Goal: Register for event/course

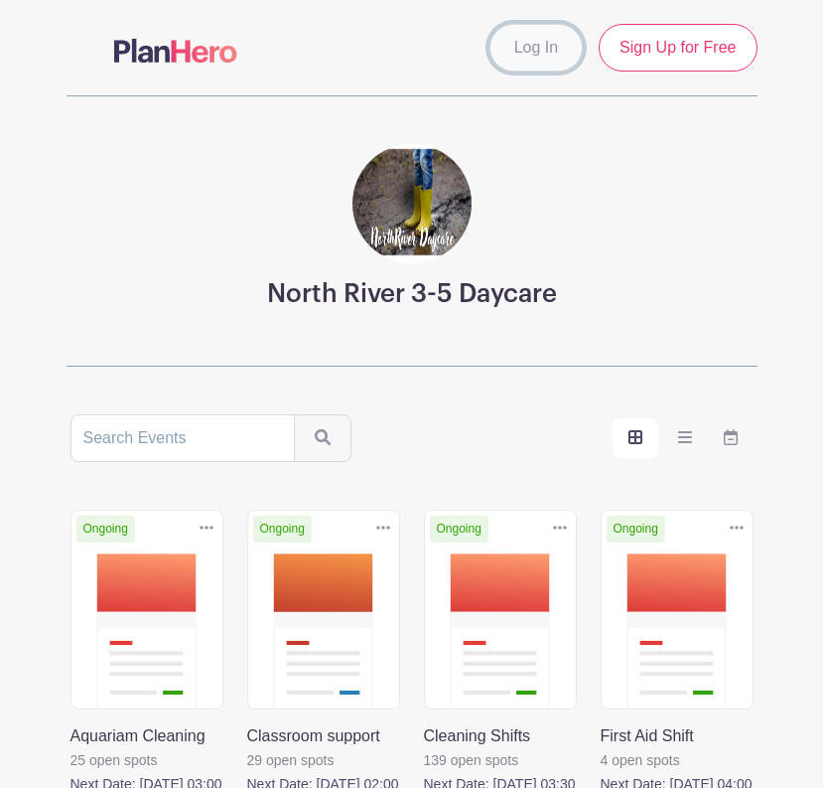
click at [549, 60] on link "Log In" at bounding box center [536, 48] width 93 height 48
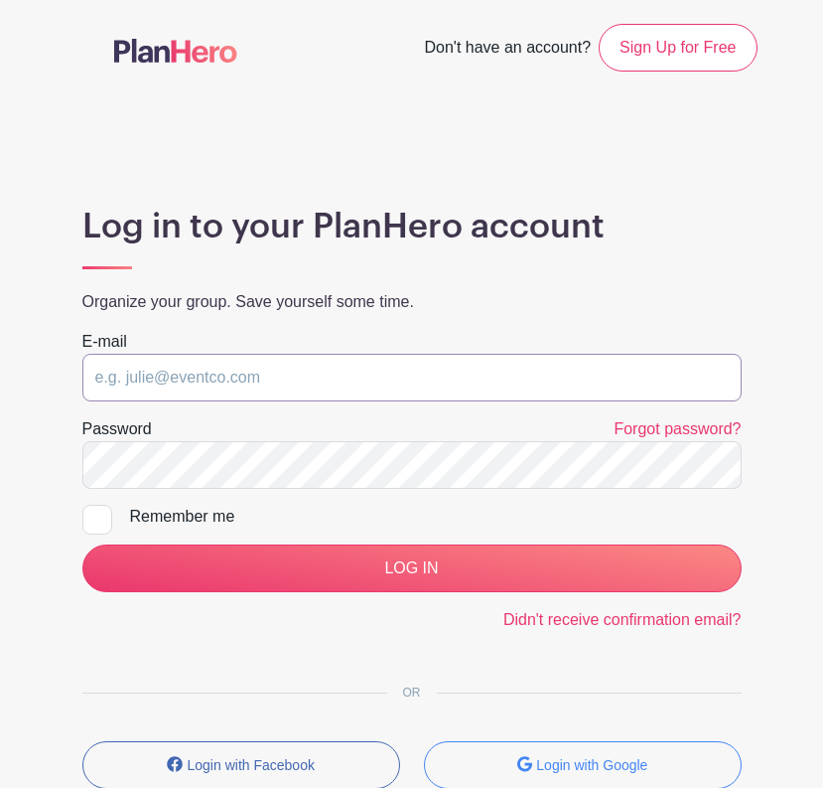
click at [385, 387] on input "email" at bounding box center [411, 378] width 659 height 48
type input "hofamilyincanada@gmail.com"
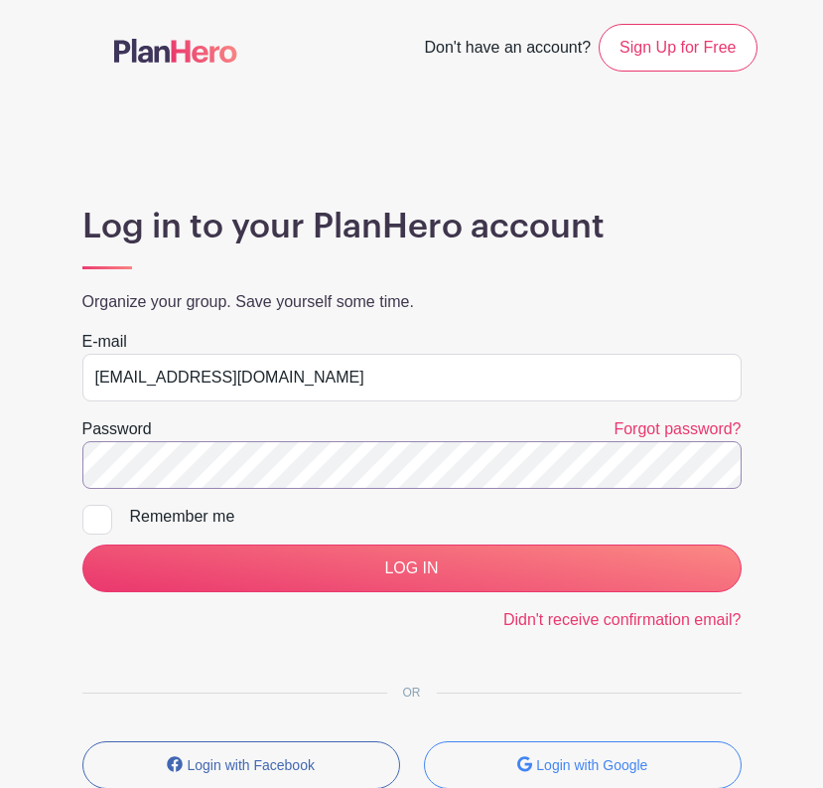
click at [0, 479] on html "Loading... Don't have an account? Sign Up for Free Log in to your PlanHero acco…" at bounding box center [411, 464] width 823 height 929
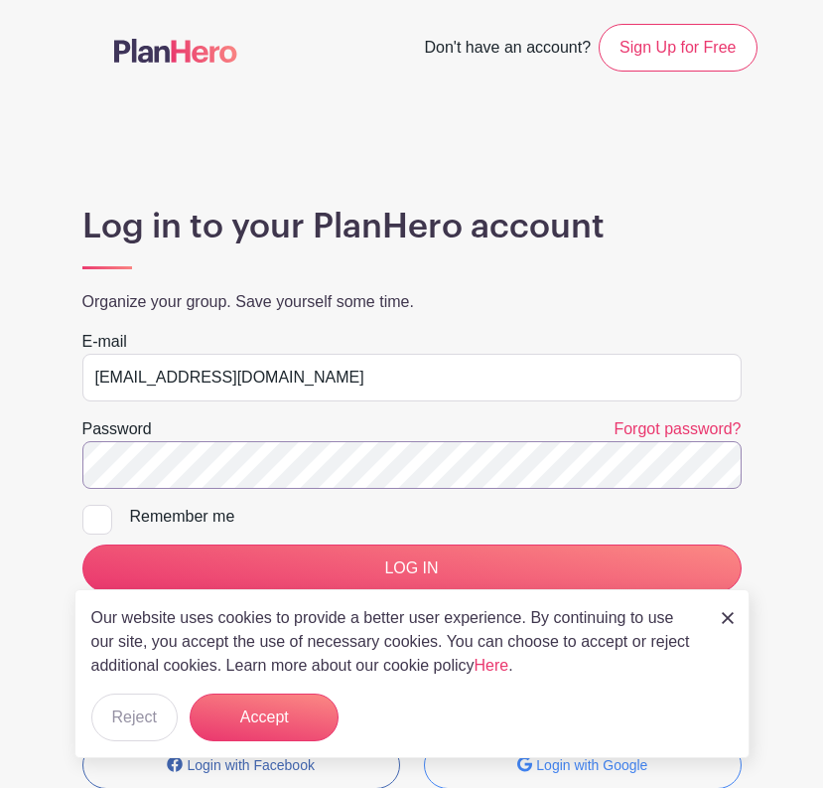
click at [82, 544] on input "LOG IN" at bounding box center [411, 568] width 659 height 48
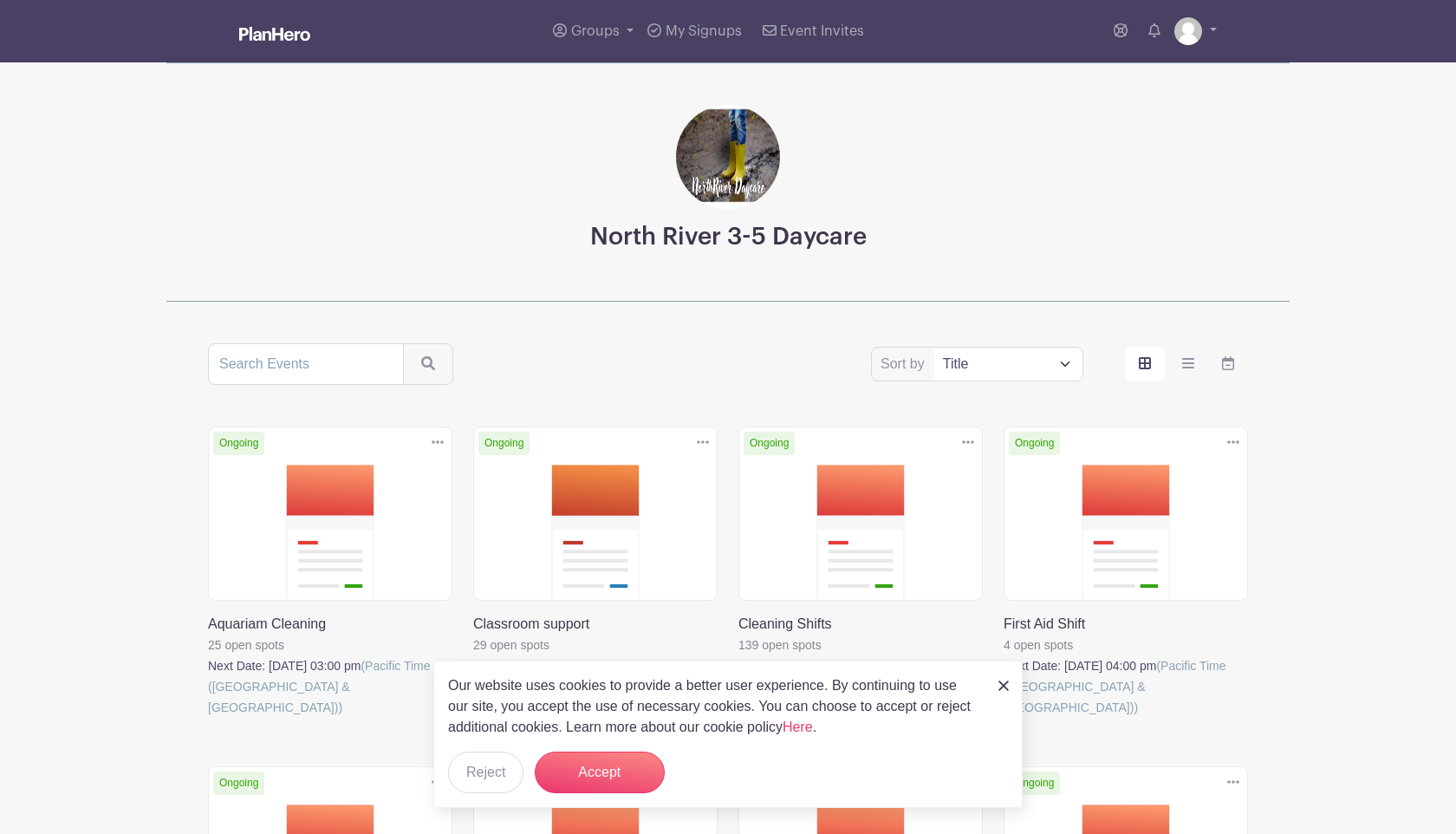
click at [718, 687] on link at bounding box center [738, 718] width 0 height 0
click at [598, 687] on button "Accept" at bounding box center [600, 773] width 130 height 42
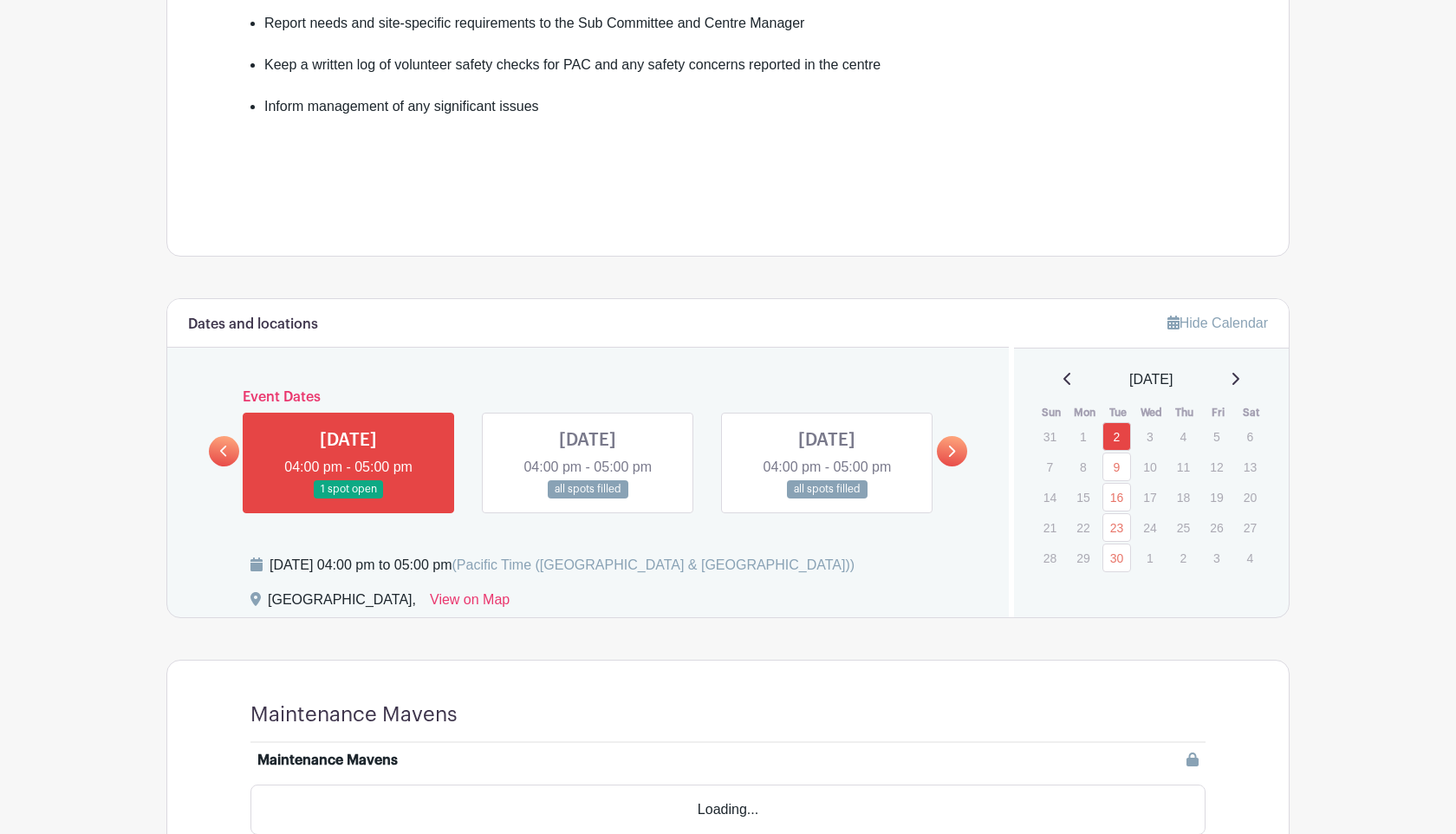
scroll to position [690, 0]
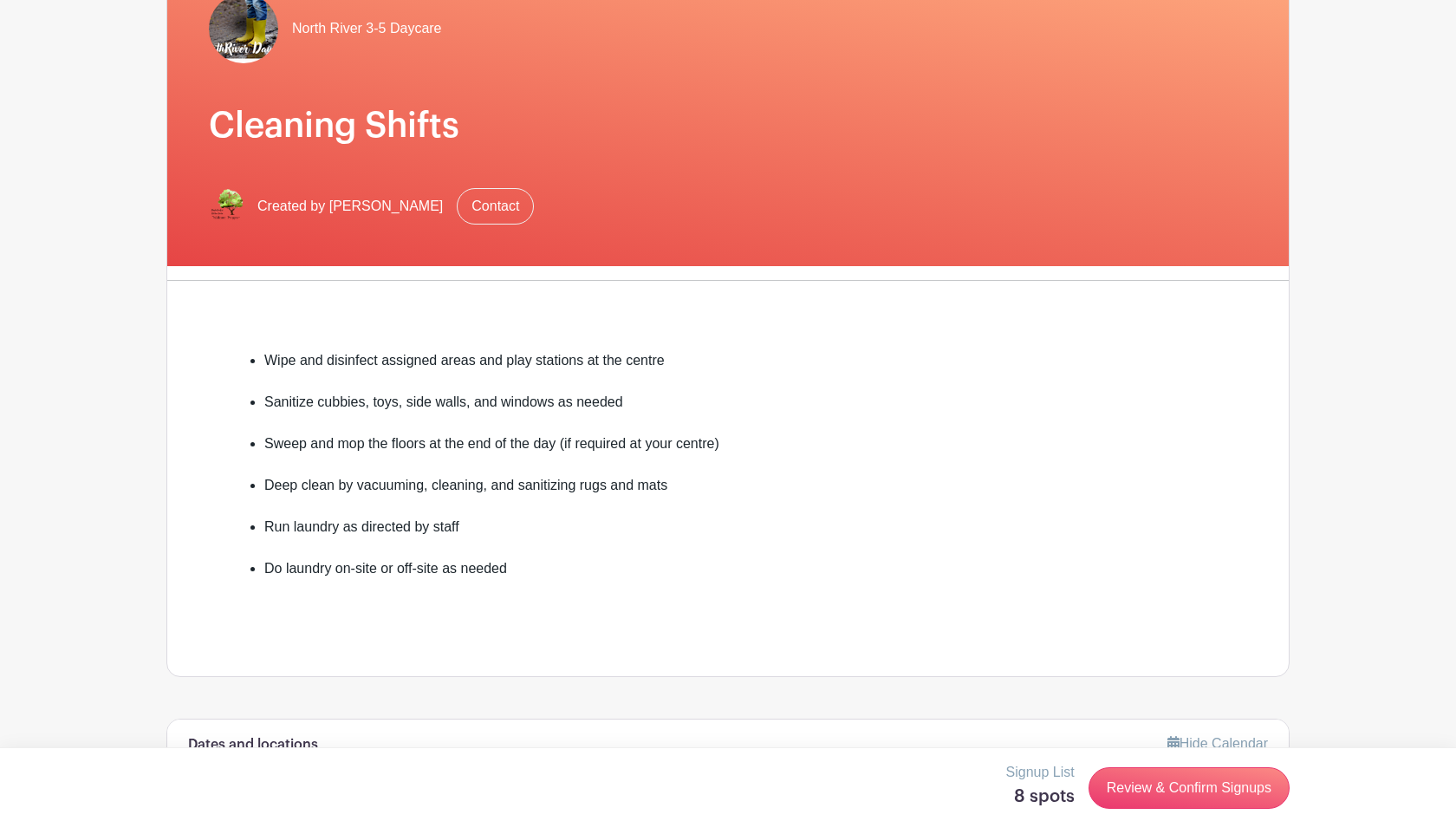
scroll to position [666, 0]
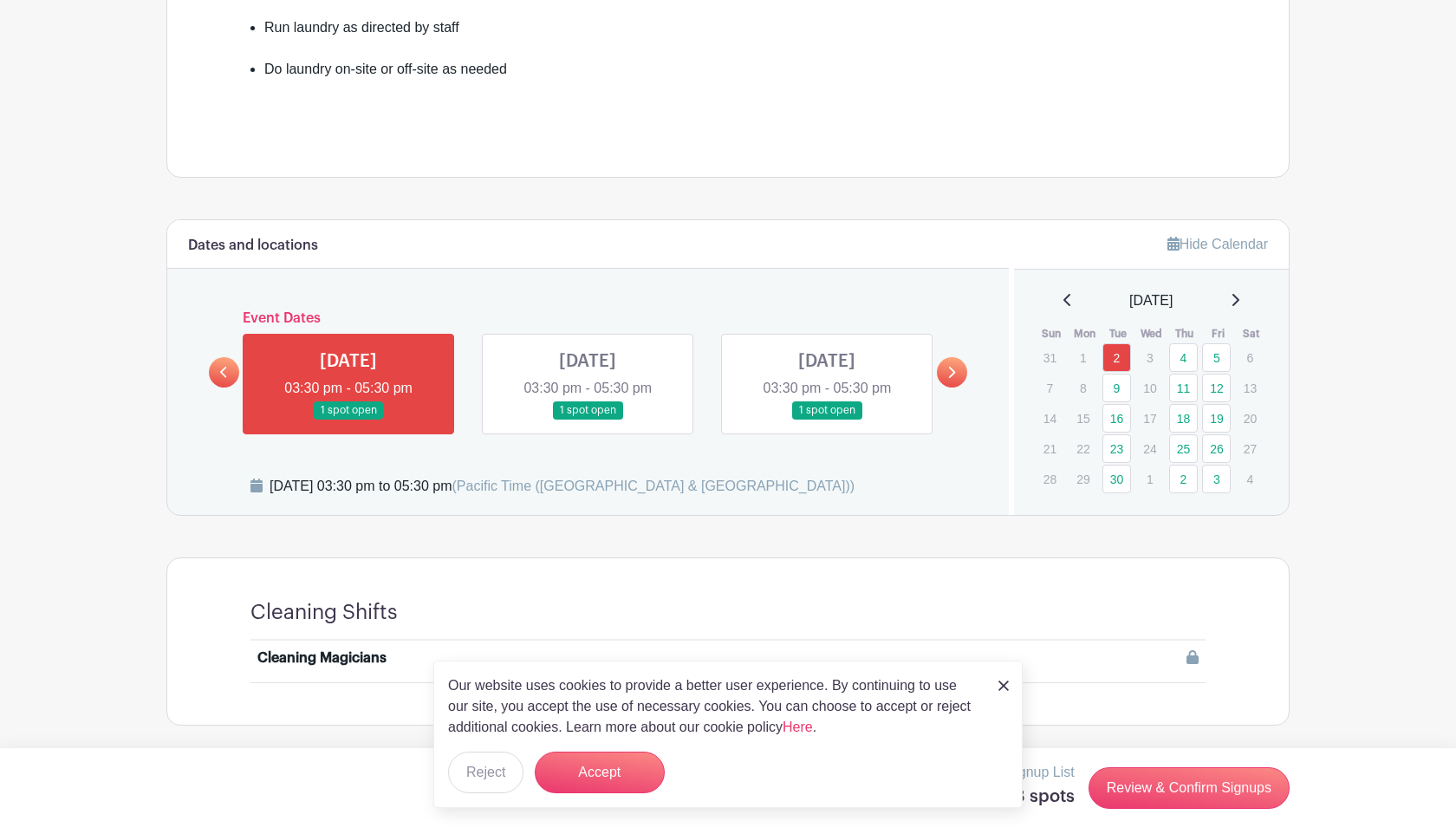
click at [587, 420] on link at bounding box center [587, 420] width 0 height 0
click at [606, 687] on button "Accept" at bounding box center [600, 773] width 130 height 42
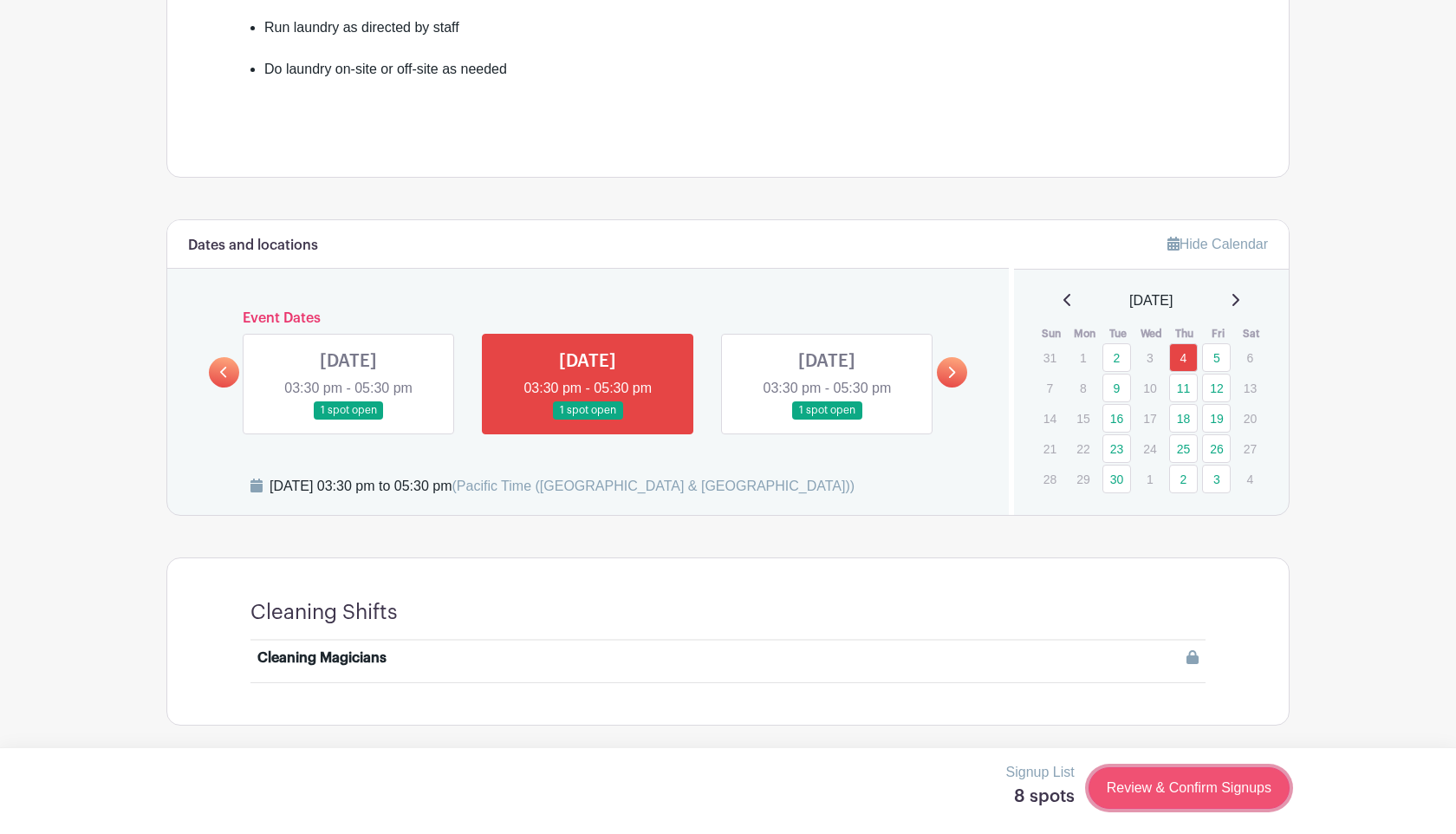
click at [718, 687] on link "Review & Confirm Signups" at bounding box center [1189, 789] width 201 height 42
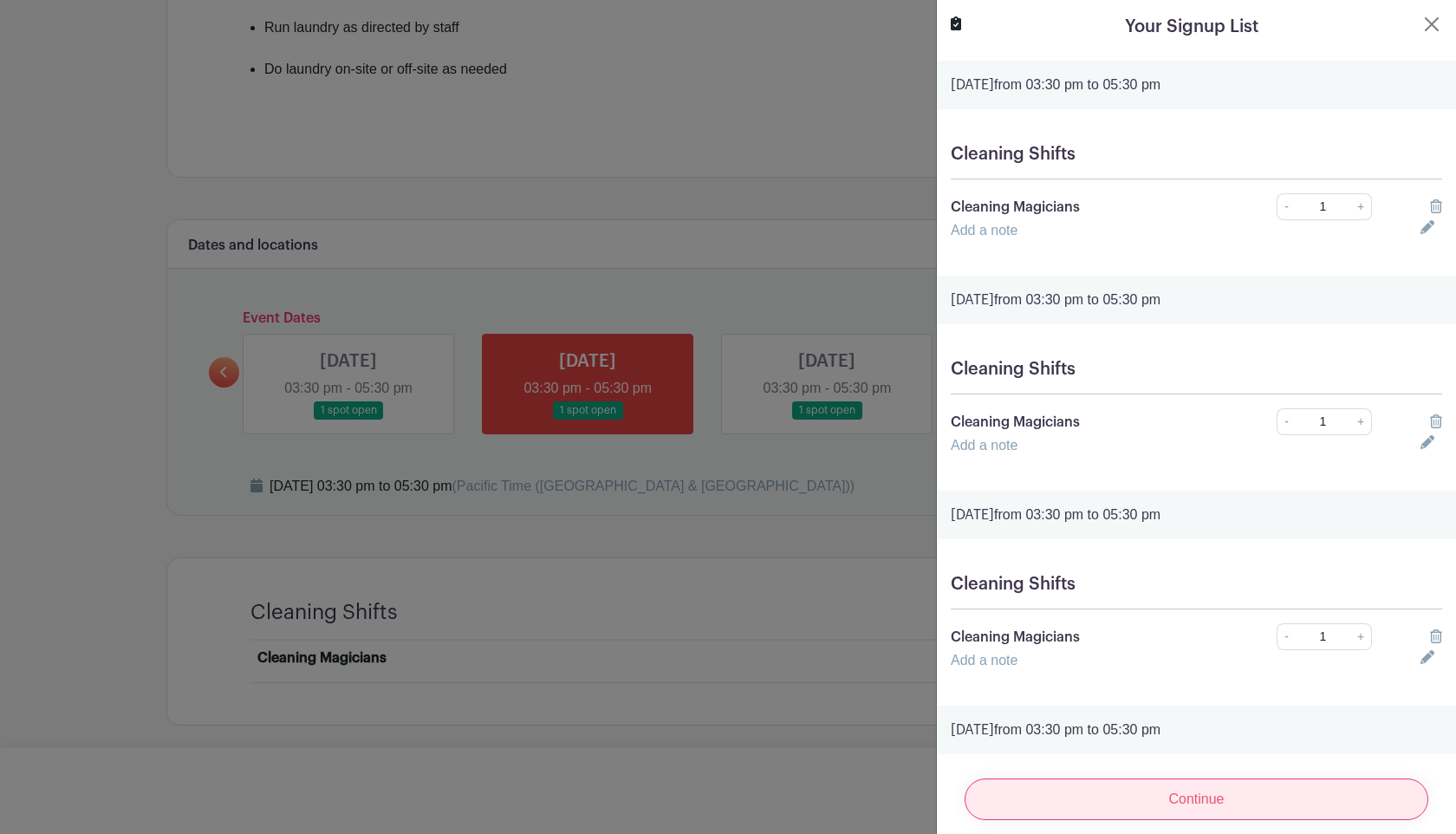
click at [718, 687] on input "Continue" at bounding box center [1196, 800] width 464 height 42
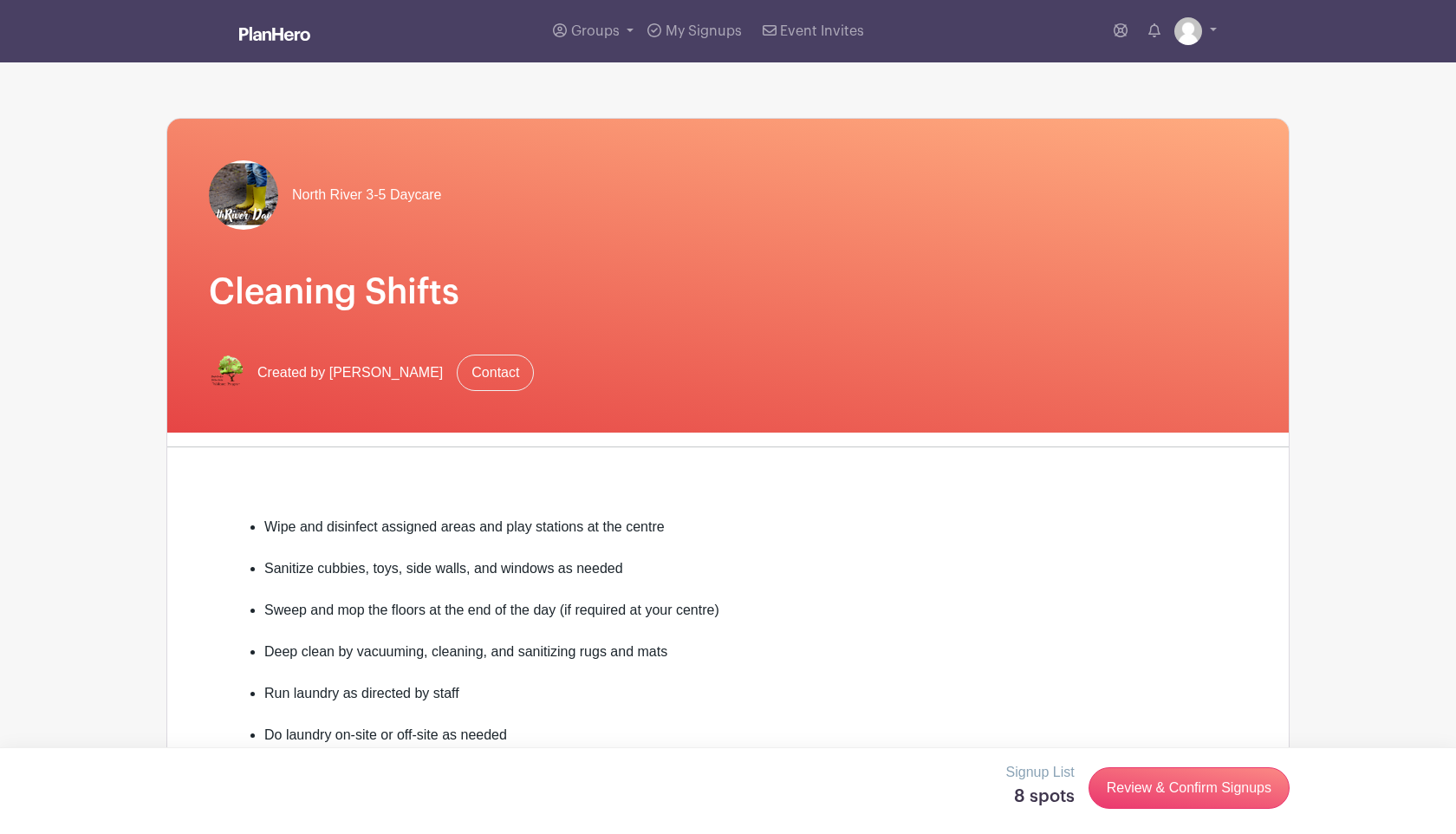
click at [1214, 807] on link "Review & Confirm Signups" at bounding box center [1189, 789] width 201 height 42
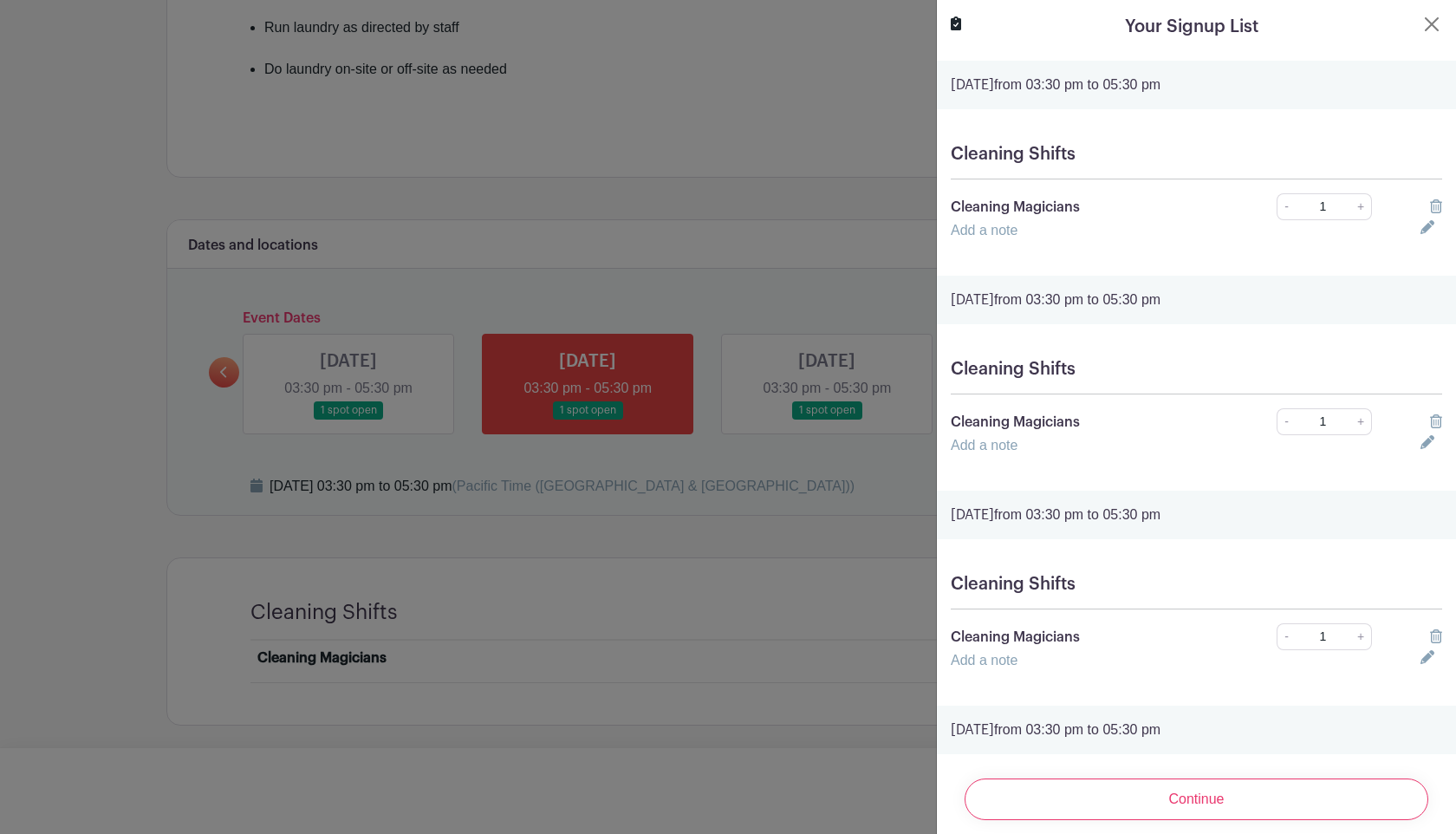
click at [1214, 807] on input "Continue" at bounding box center [1196, 800] width 464 height 42
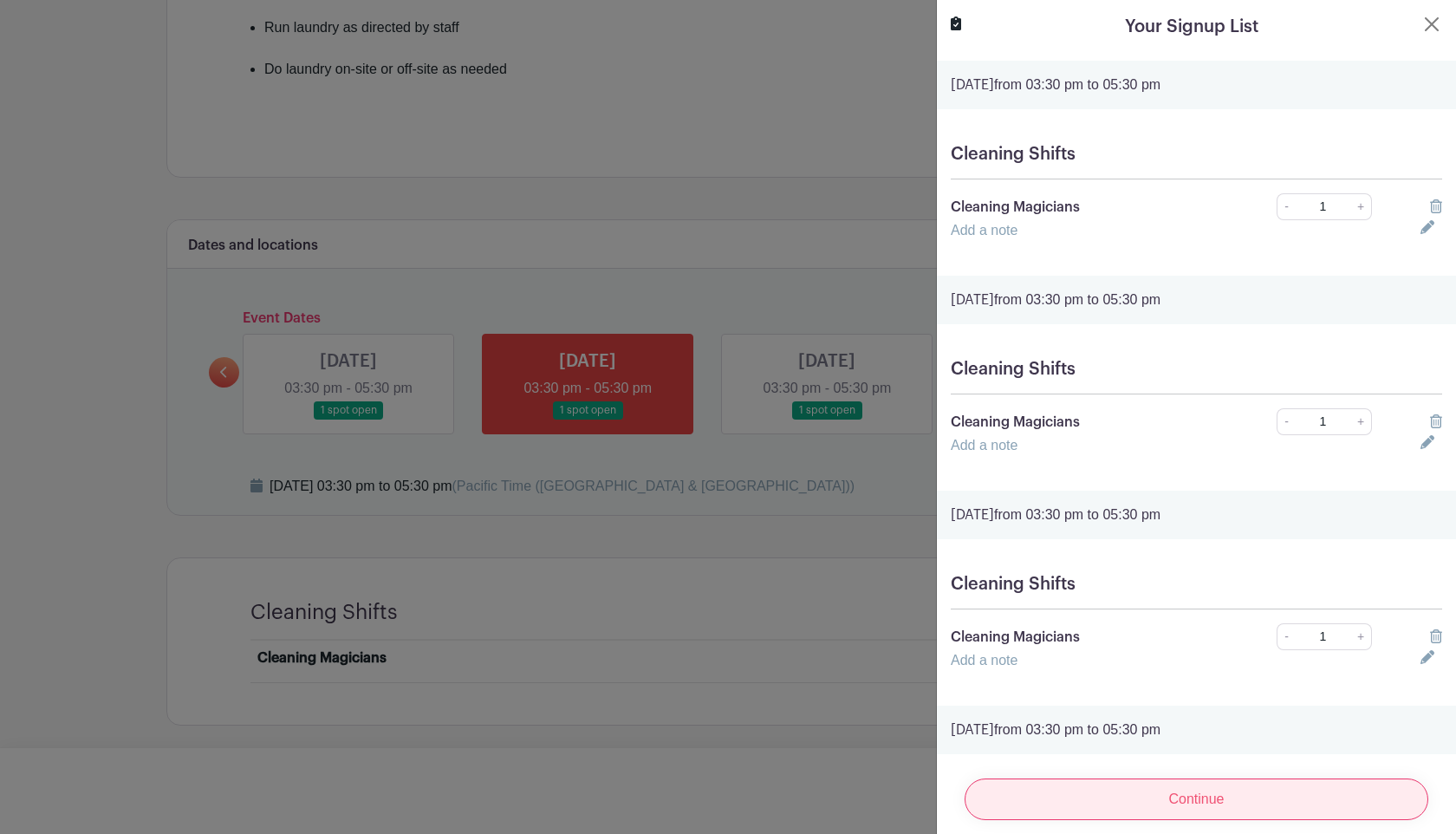
click at [1216, 799] on input "Continue" at bounding box center [1196, 800] width 464 height 42
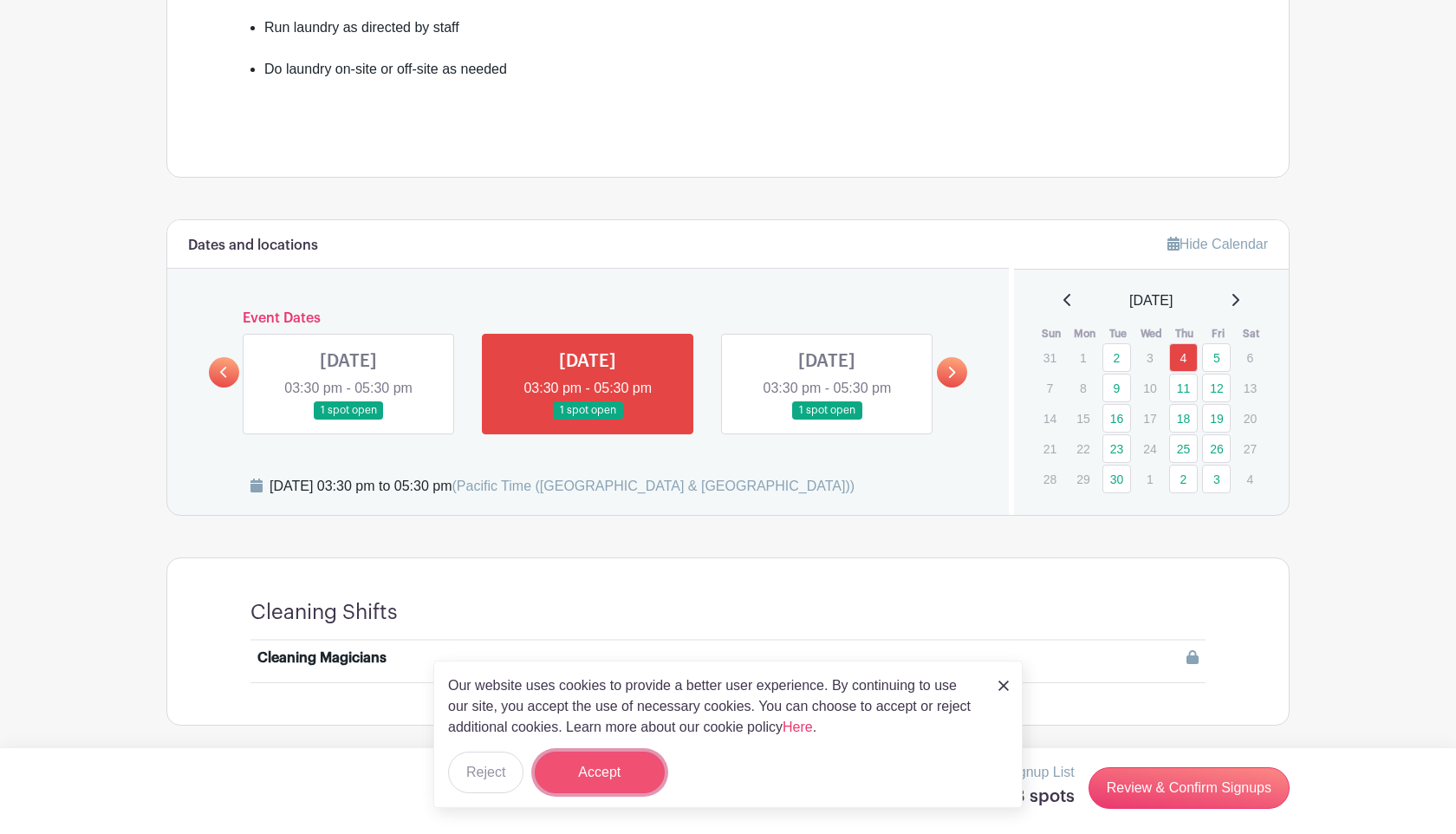
click at [618, 769] on button "Accept" at bounding box center [600, 773] width 130 height 42
